Goal: Information Seeking & Learning: Learn about a topic

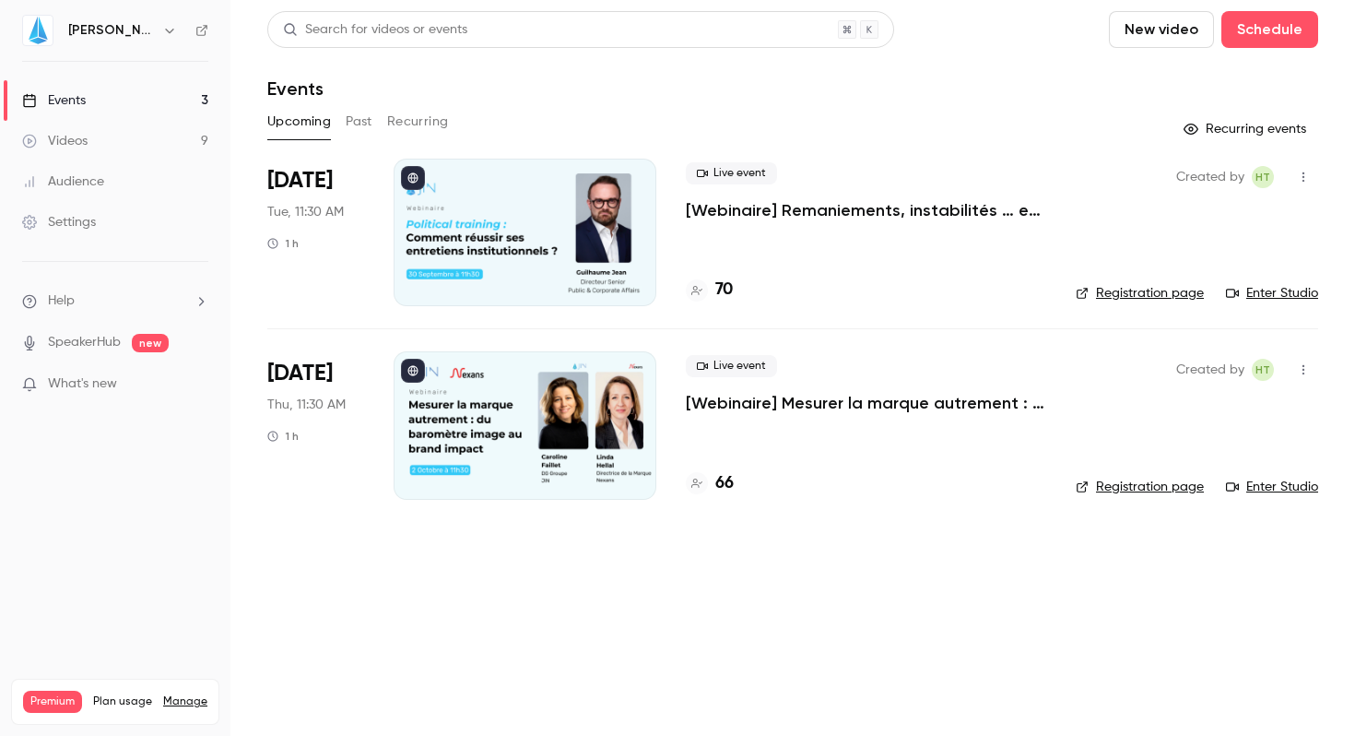
click at [359, 114] on button "Past" at bounding box center [359, 121] width 27 height 29
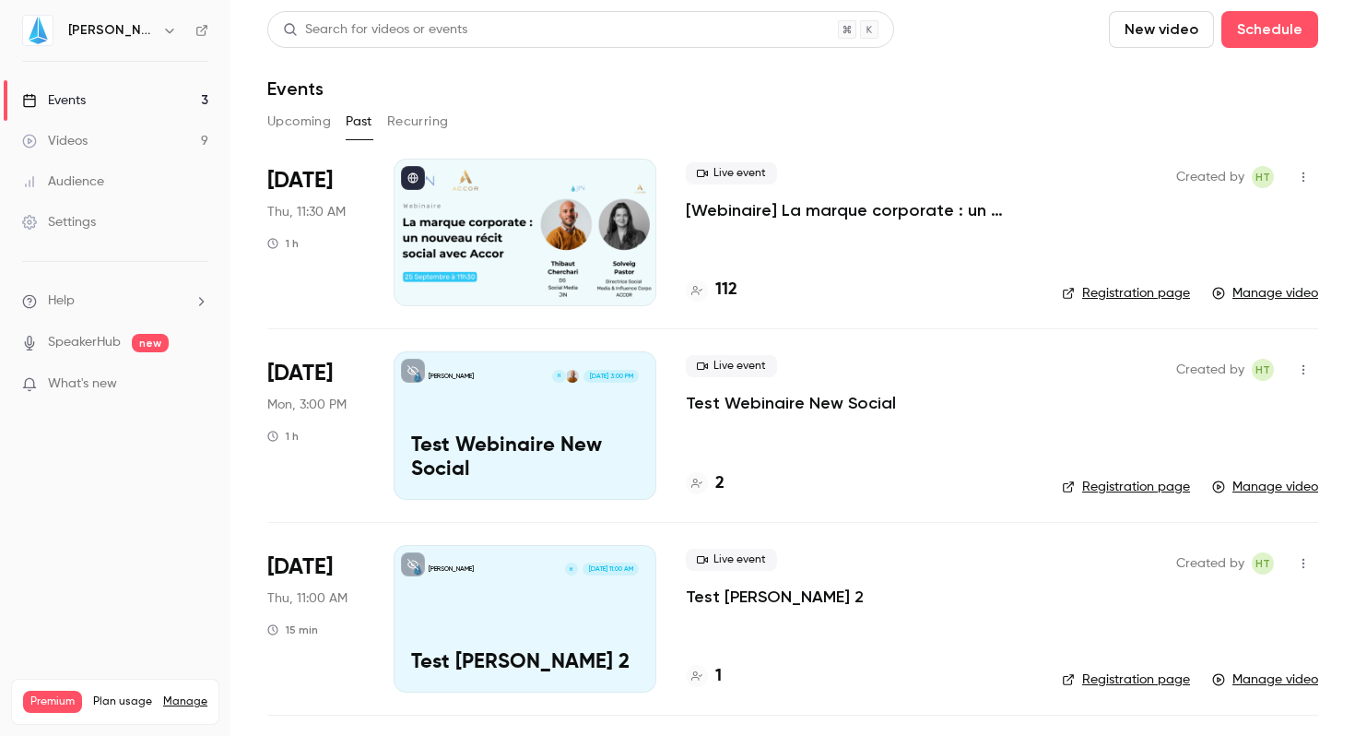
click at [736, 205] on p "[Webinaire] La marque corporate : un nouveau récit social avec [PERSON_NAME]" at bounding box center [859, 210] width 347 height 22
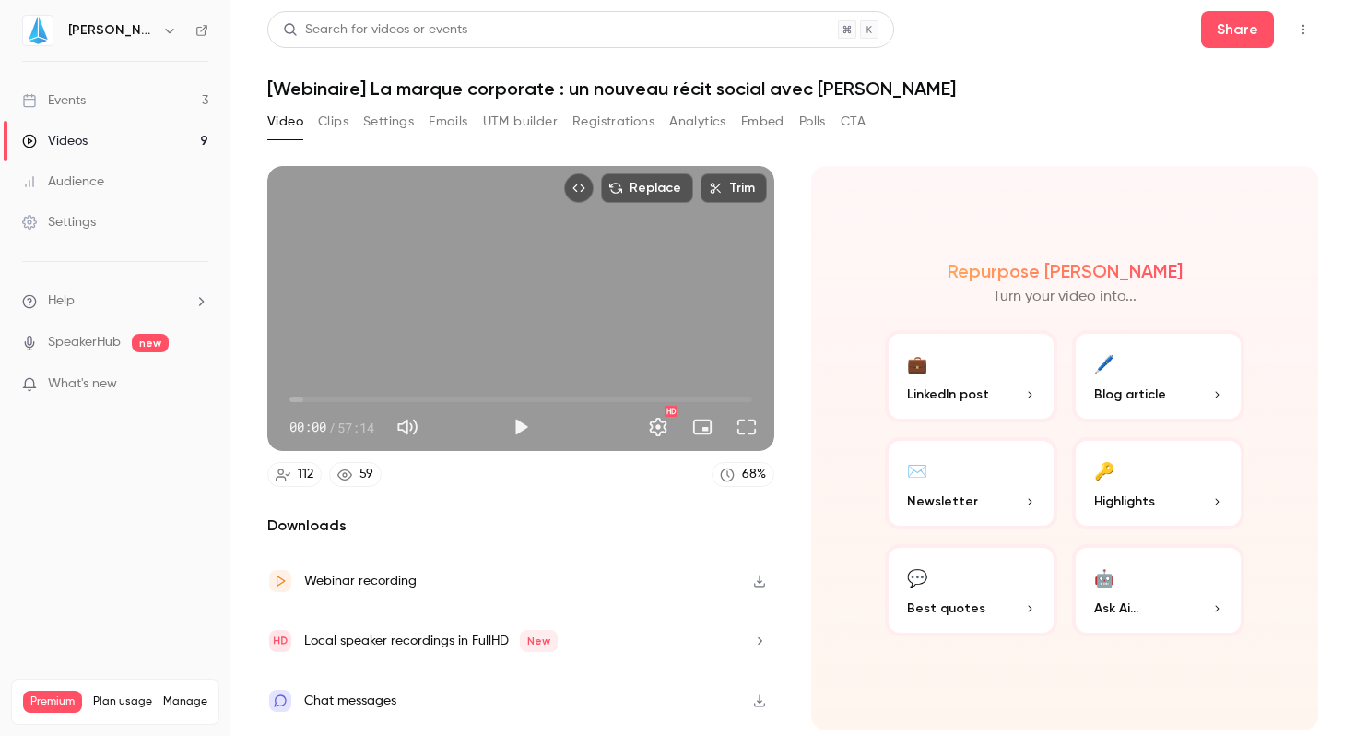
click at [521, 122] on button "UTM builder" at bounding box center [520, 121] width 75 height 29
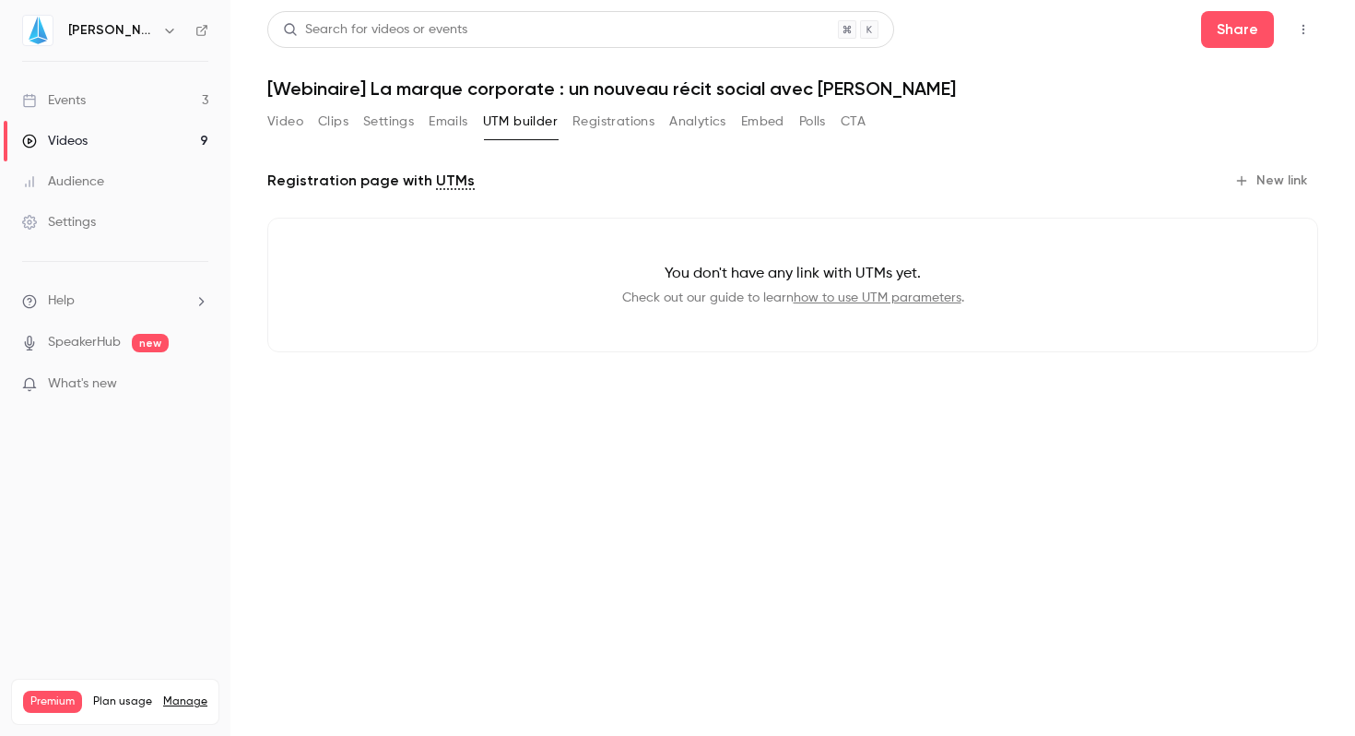
click at [287, 116] on button "Video" at bounding box center [285, 121] width 36 height 29
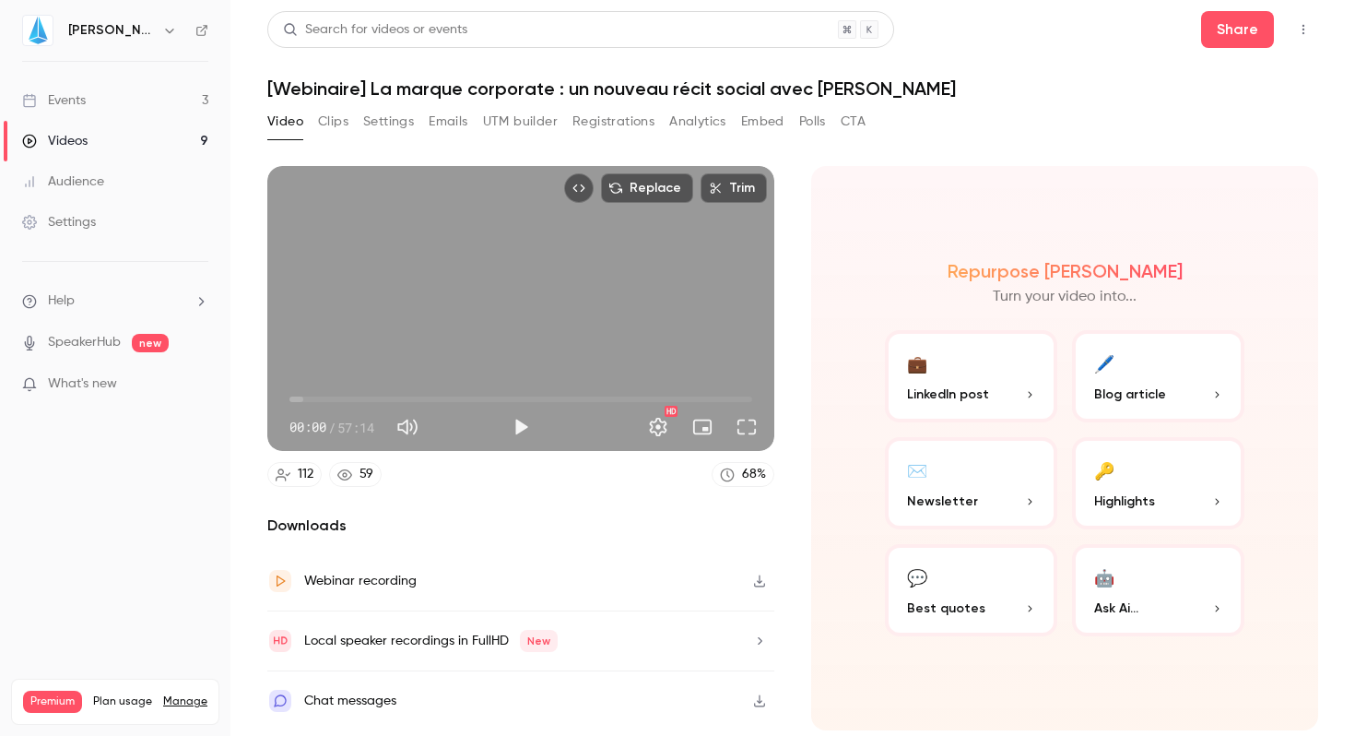
click at [708, 123] on button "Analytics" at bounding box center [697, 121] width 57 height 29
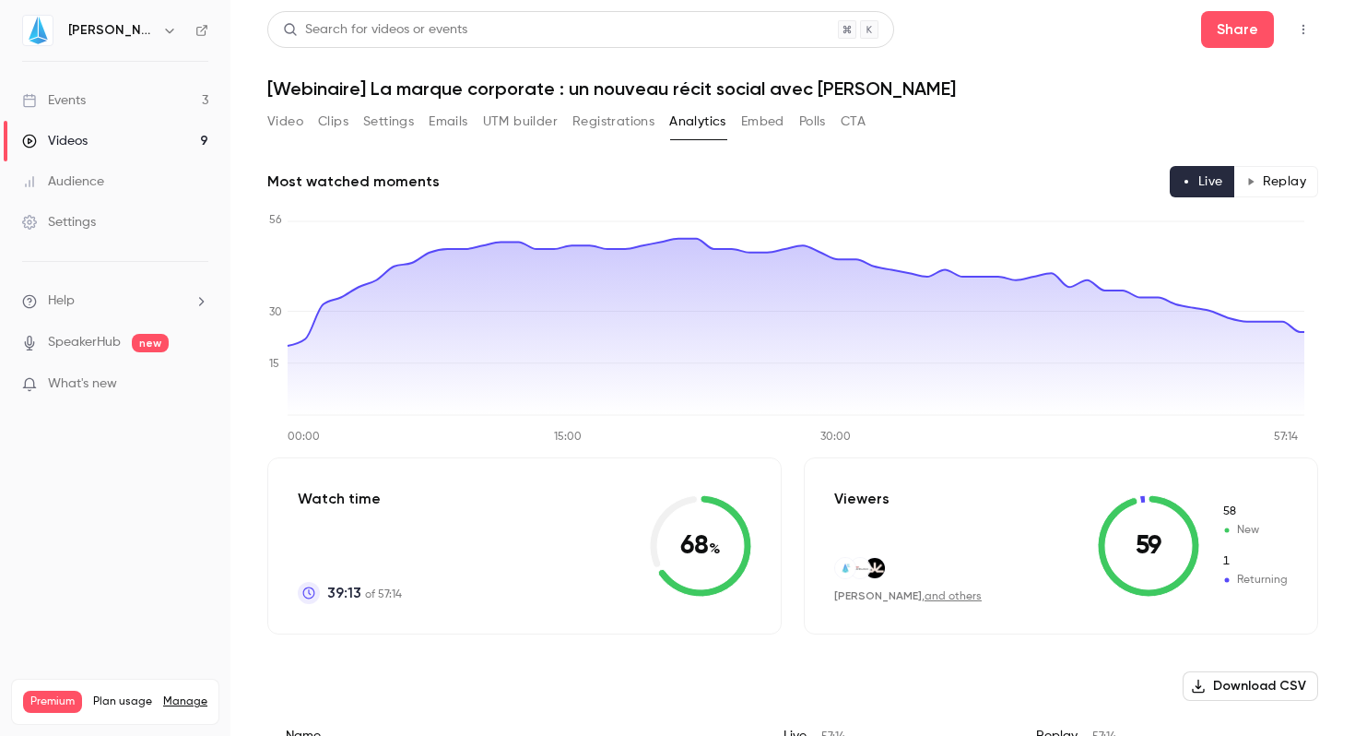
click at [609, 123] on button "Registrations" at bounding box center [613, 121] width 82 height 29
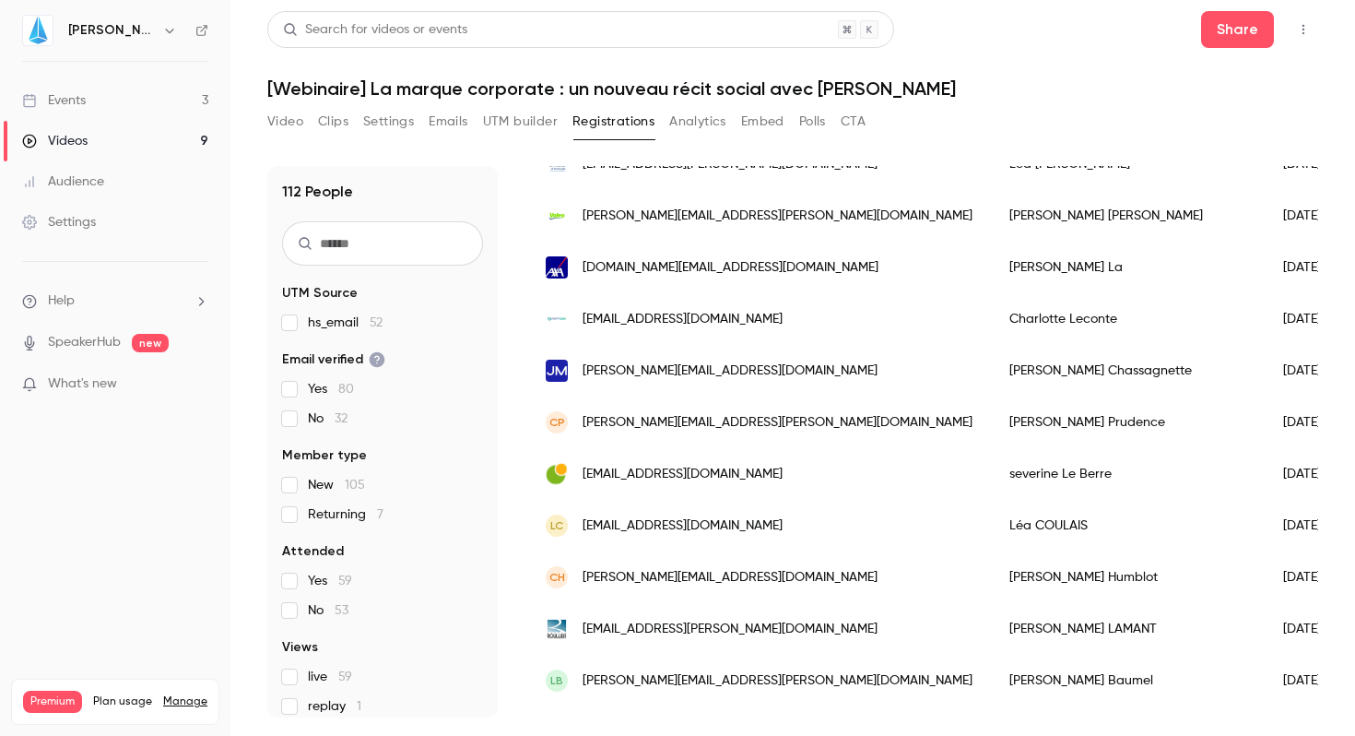
scroll to position [2220, 0]
